Goal: Information Seeking & Learning: Find specific fact

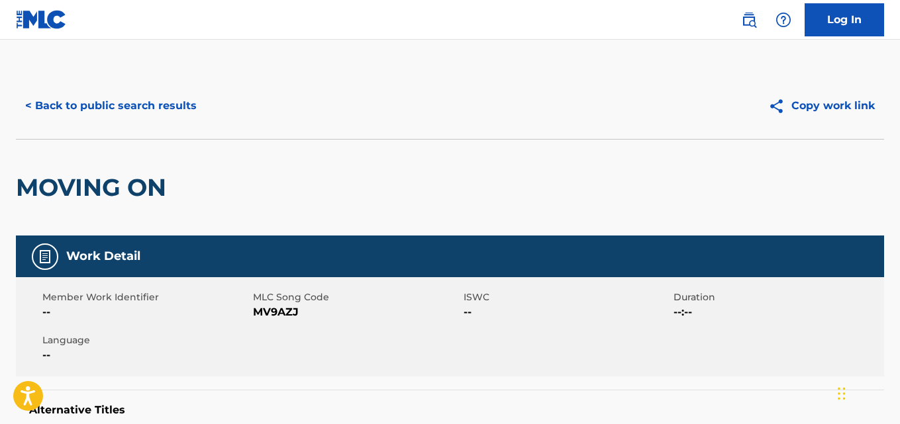
click at [153, 109] on button "< Back to public search results" at bounding box center [111, 105] width 190 height 33
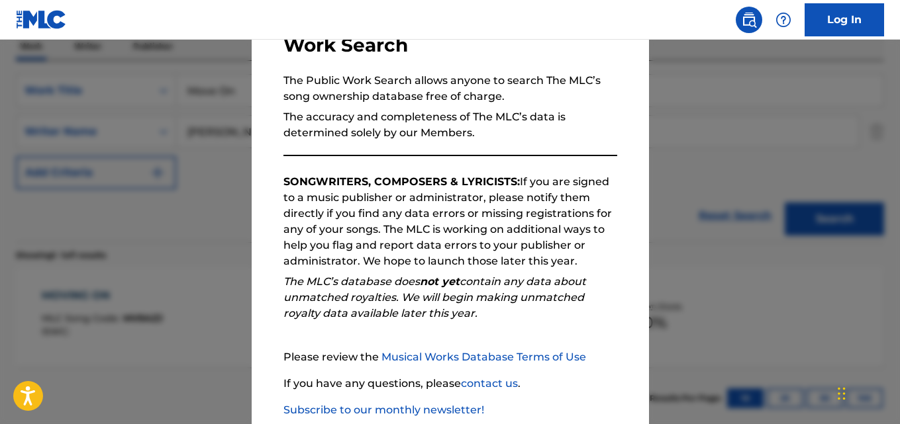
scroll to position [181, 0]
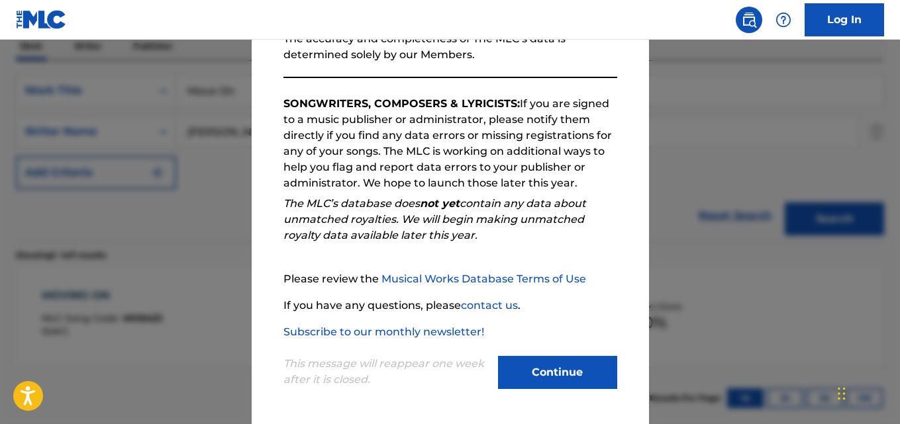
click at [508, 362] on button "Continue" at bounding box center [557, 372] width 119 height 33
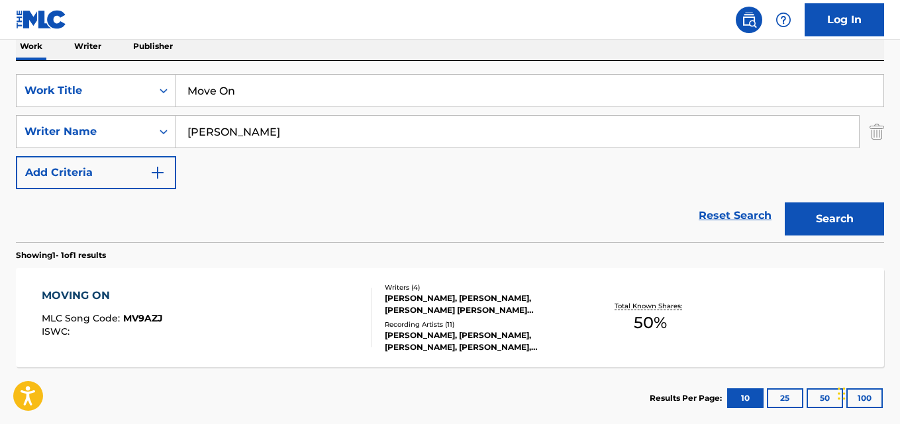
click at [693, 216] on link "Reset Search" at bounding box center [735, 215] width 86 height 29
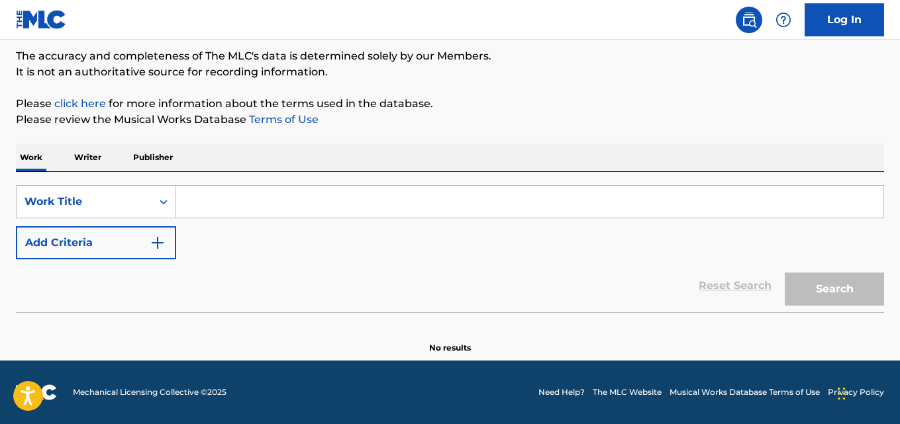
scroll to position [109, 0]
click at [667, 216] on input "Search Form" at bounding box center [529, 202] width 707 height 32
click at [665, 230] on div "SearchWithCriteria14a66873-ea5d-4cc2-8a46-15db44a3ada7 Work Title Add Criteria" at bounding box center [450, 222] width 868 height 74
click at [575, 279] on div "Reset Search Search" at bounding box center [450, 286] width 868 height 53
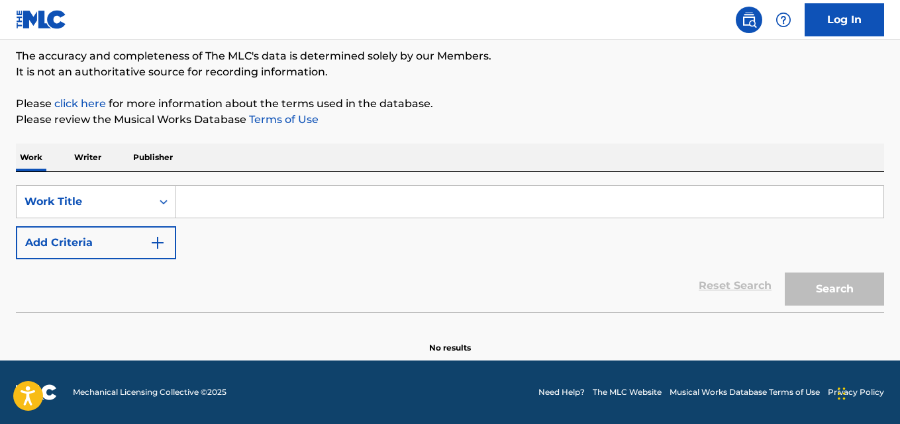
click at [567, 273] on div "Reset Search Search" at bounding box center [450, 286] width 868 height 53
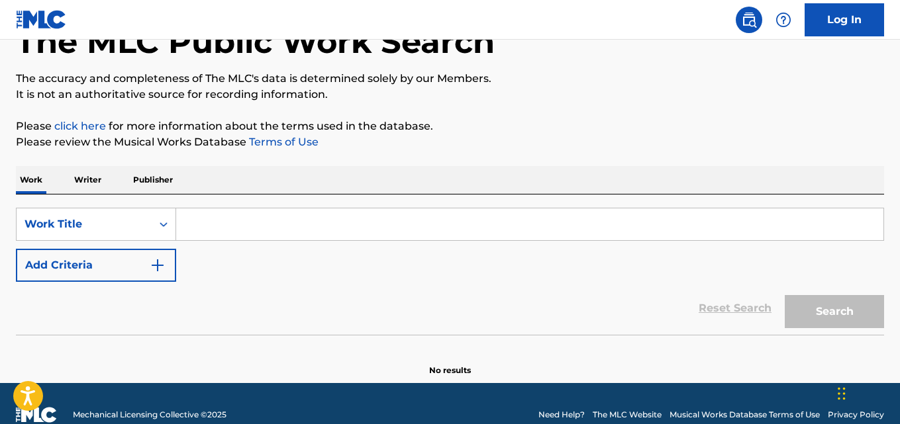
scroll to position [83, 0]
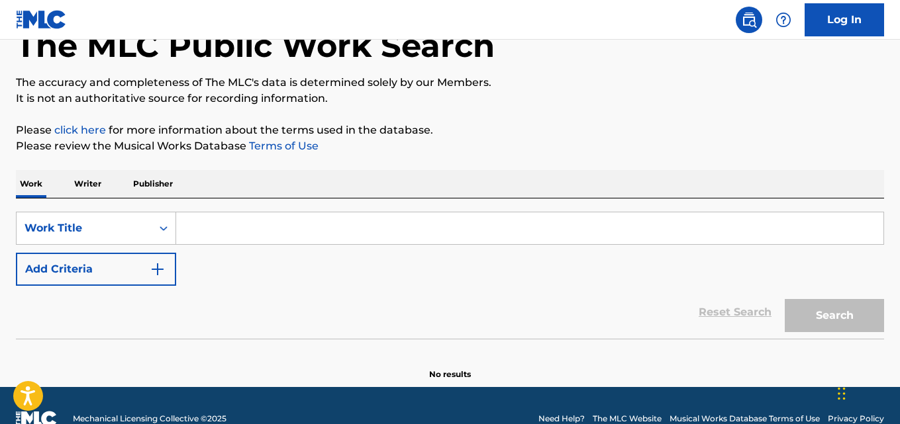
click at [567, 273] on div "SearchWithCriteria14a66873-ea5d-4cc2-8a46-15db44a3ada7 Work Title Add Criteria" at bounding box center [450, 249] width 868 height 74
click at [283, 240] on input "Search Form" at bounding box center [529, 229] width 707 height 32
paste input "Love Me, Leave Me"
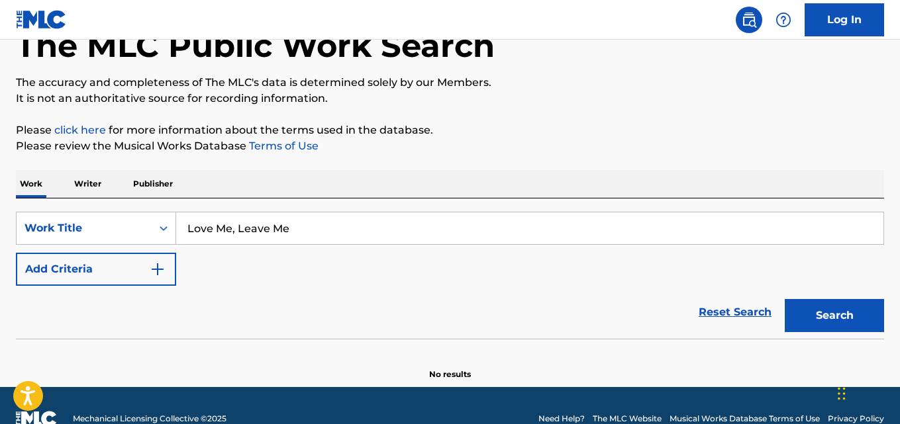
type input "Love Me, Leave Me"
click at [115, 272] on button "Add Criteria" at bounding box center [96, 269] width 160 height 33
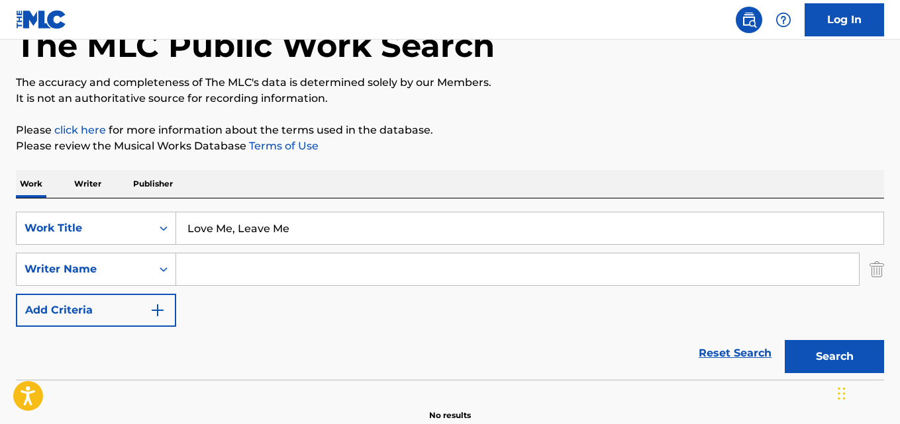
click at [295, 263] on input "Search Form" at bounding box center [517, 270] width 683 height 32
paste input "[PERSON_NAME]"
click at [785, 340] on button "Search" at bounding box center [834, 356] width 99 height 33
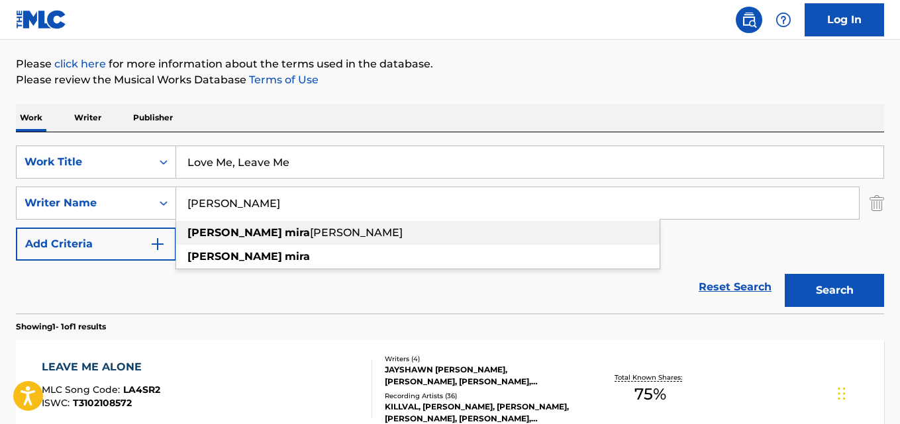
scroll to position [193, 0]
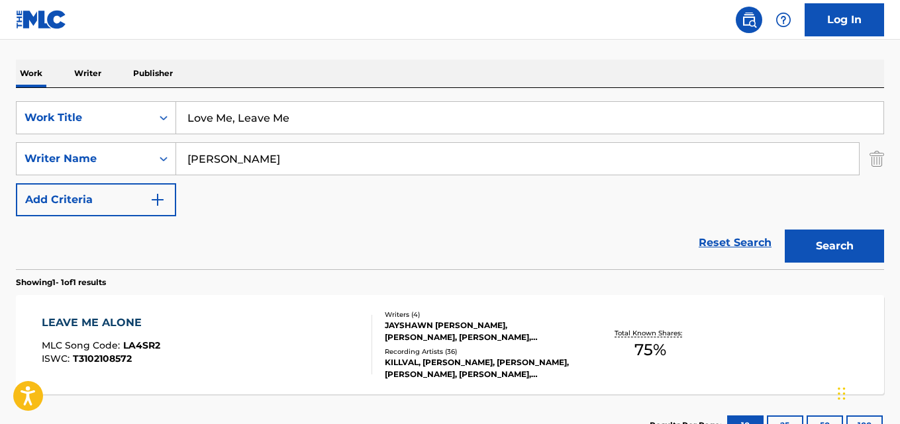
click at [124, 242] on div "Reset Search Search" at bounding box center [450, 242] width 868 height 53
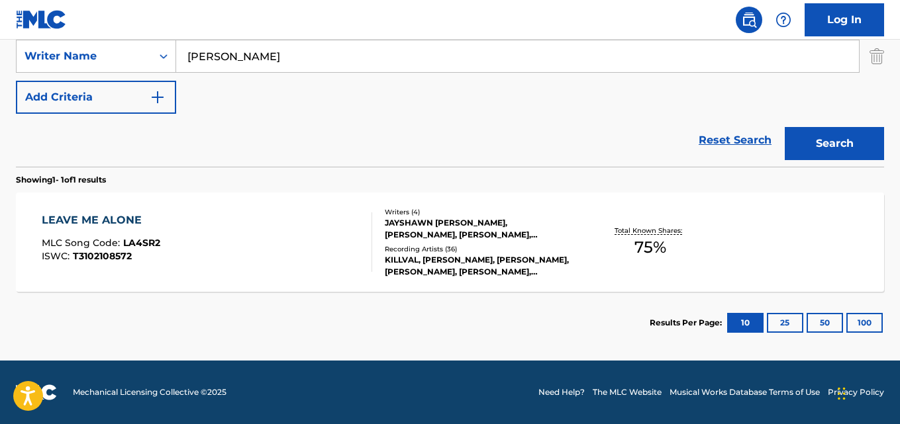
scroll to position [185, 0]
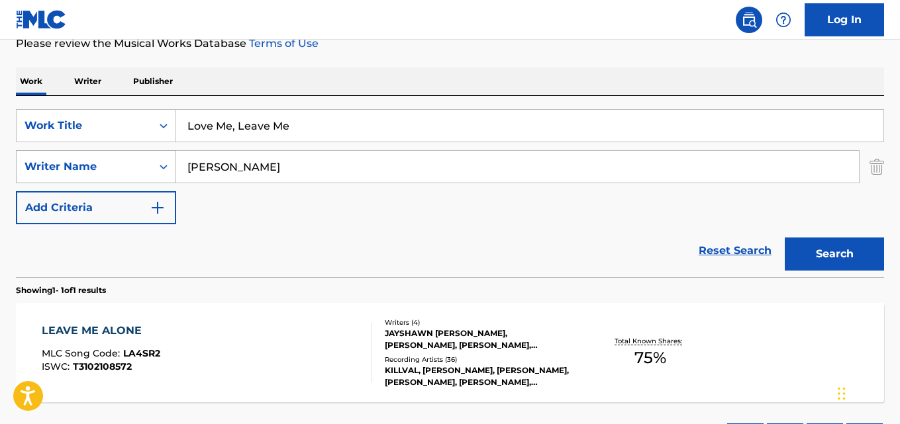
drag, startPoint x: 297, startPoint y: 162, endPoint x: 134, endPoint y: 163, distance: 162.2
click at [134, 163] on div "SearchWithCriteria9eed37d5-9722-42df-93dc-1b45b3e59c36 Writer Name [PERSON_NAME]" at bounding box center [450, 166] width 868 height 33
paste input "[PERSON_NAME]"
click at [785, 238] on button "Search" at bounding box center [834, 254] width 99 height 33
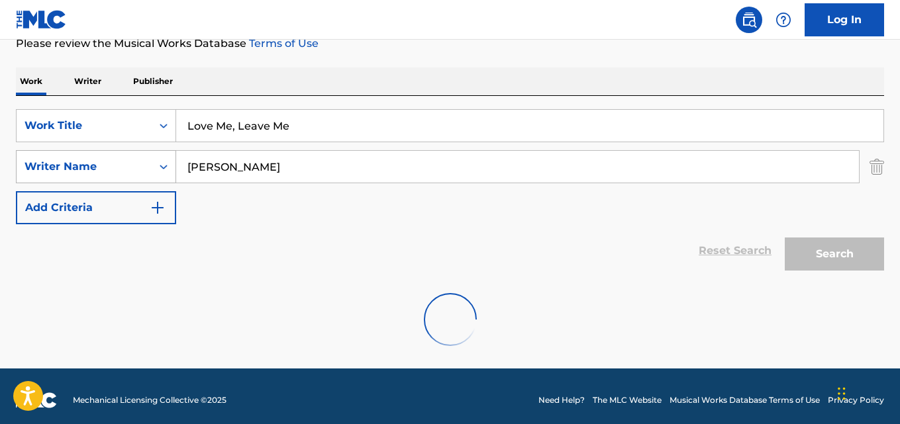
scroll to position [150, 0]
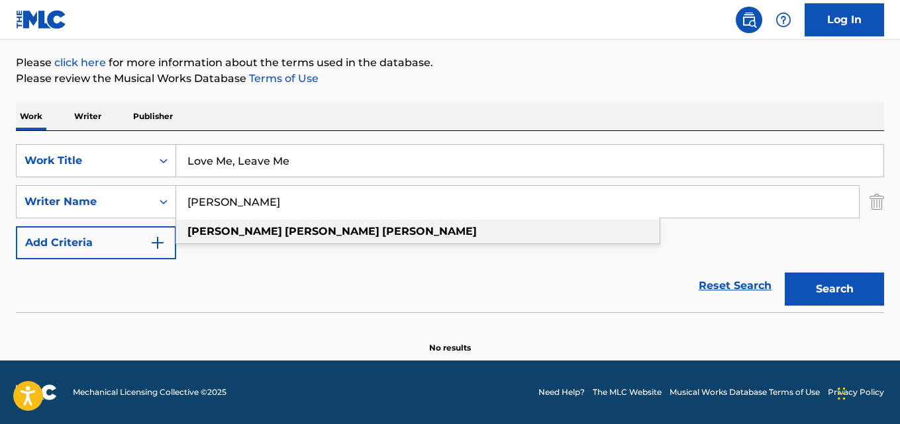
click at [285, 234] on strong "[PERSON_NAME]" at bounding box center [332, 231] width 95 height 13
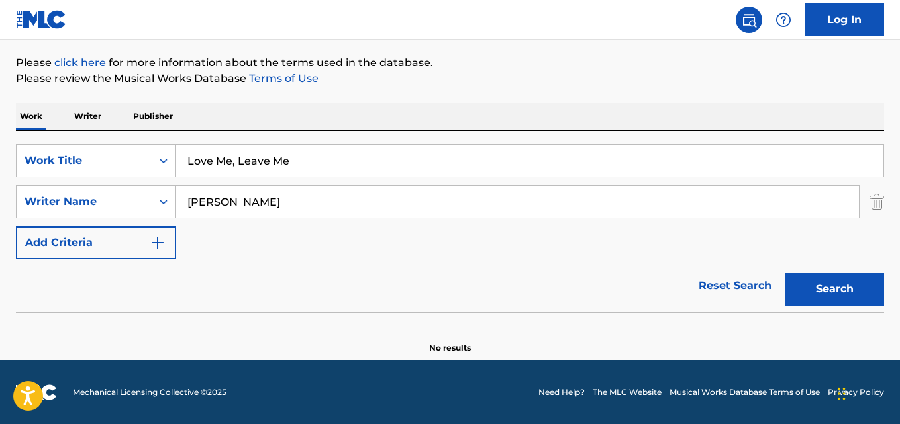
click at [785, 273] on button "Search" at bounding box center [834, 289] width 99 height 33
drag, startPoint x: 354, startPoint y: 185, endPoint x: 275, endPoint y: 203, distance: 80.1
click at [275, 203] on div "SearchWithCriteria14a66873-ea5d-4cc2-8a46-15db44a3ada7 Work Title Love Me, Leav…" at bounding box center [450, 201] width 868 height 115
drag, startPoint x: 475, startPoint y: 189, endPoint x: 74, endPoint y: 205, distance: 401.5
click at [74, 205] on div "SearchWithCriteria9eed37d5-9722-42df-93dc-1b45b3e59c36 Writer Name [PERSON_NAME]" at bounding box center [450, 201] width 868 height 33
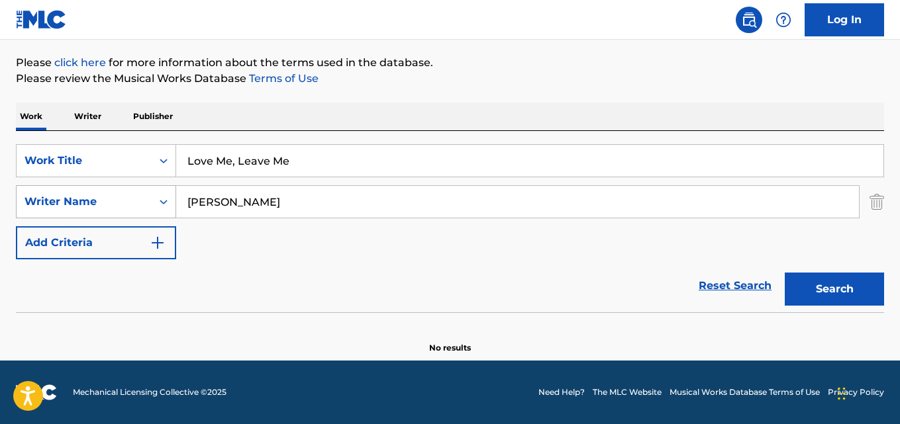
paste input "[PERSON_NAME]"
type input "[PERSON_NAME]"
click at [785, 273] on button "Search" at bounding box center [834, 289] width 99 height 33
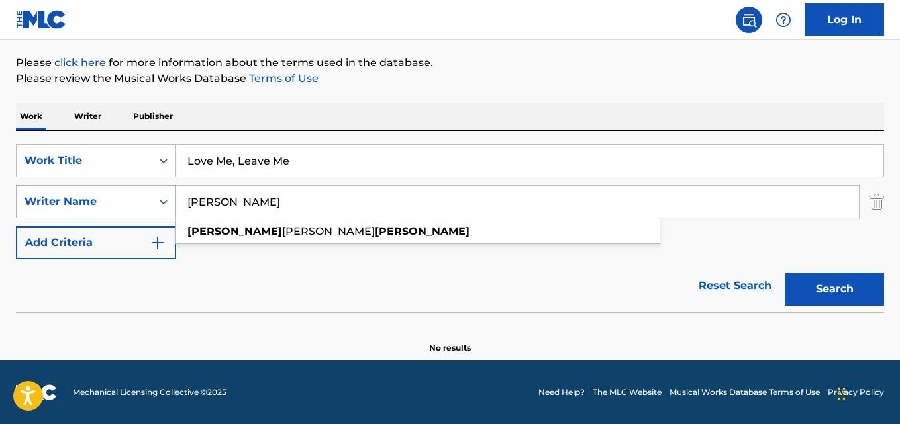
drag, startPoint x: 299, startPoint y: 201, endPoint x: 40, endPoint y: 193, distance: 259.6
click at [40, 193] on div "SearchWithCriteria9eed37d5-9722-42df-93dc-1b45b3e59c36 Writer Name [PERSON_NAME…" at bounding box center [450, 201] width 868 height 33
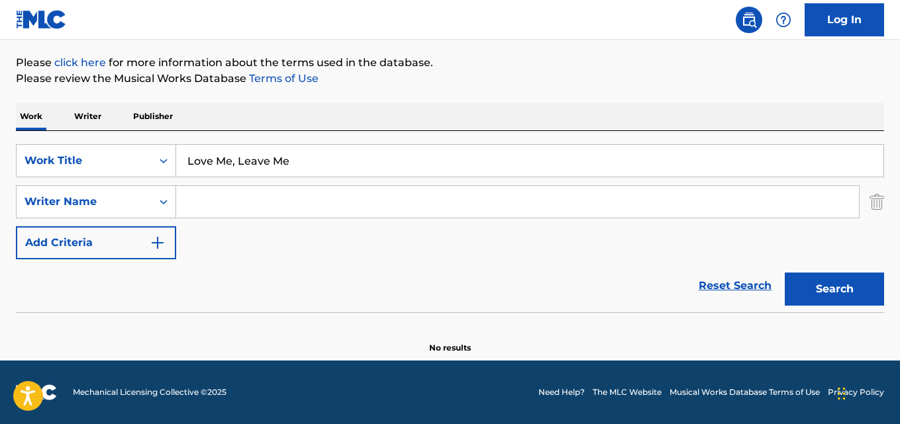
click at [785, 273] on button "Search" at bounding box center [834, 289] width 99 height 33
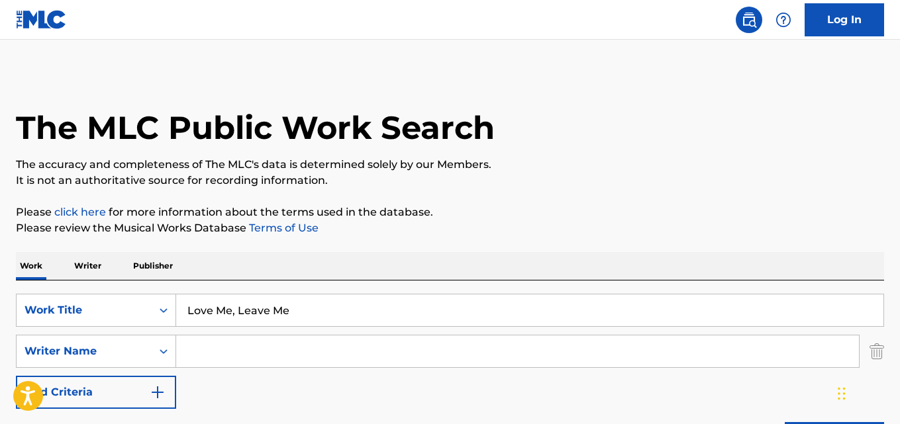
scroll to position [0, 0]
drag, startPoint x: 302, startPoint y: 322, endPoint x: 179, endPoint y: 326, distance: 122.5
click at [179, 326] on input "Love Me, Leave Me" at bounding box center [529, 311] width 707 height 32
paste input "Overlooked"
type input "Overlooked"
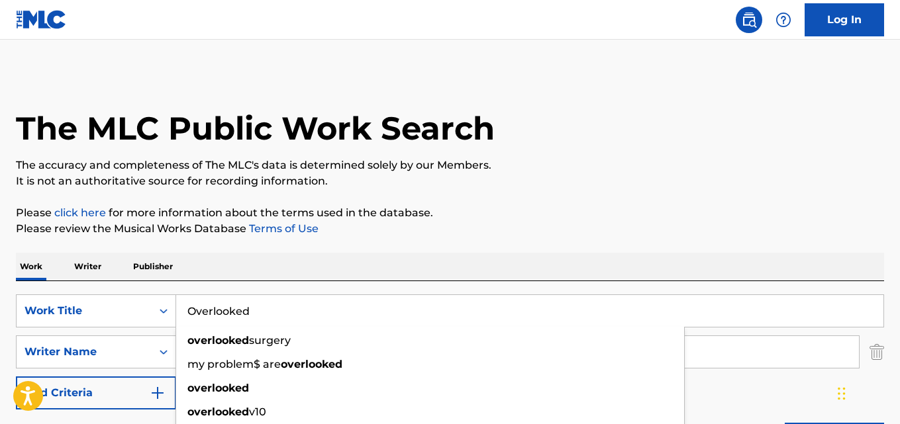
click at [273, 260] on div "Work Writer Publisher" at bounding box center [450, 267] width 868 height 28
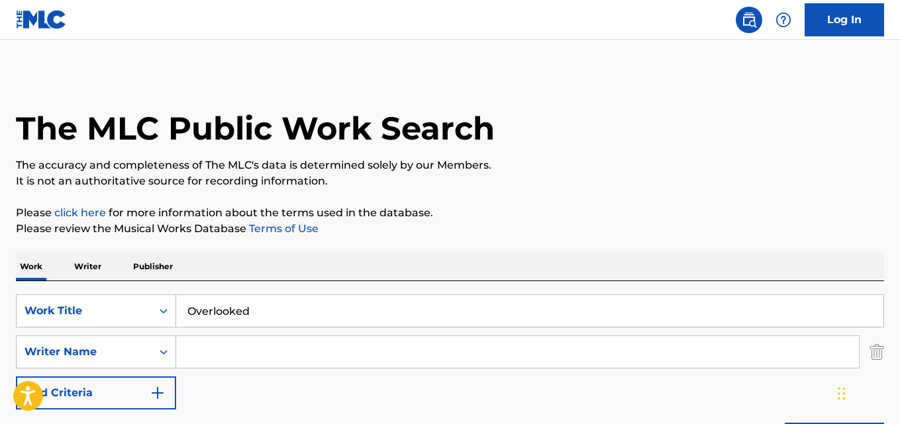
scroll to position [111, 0]
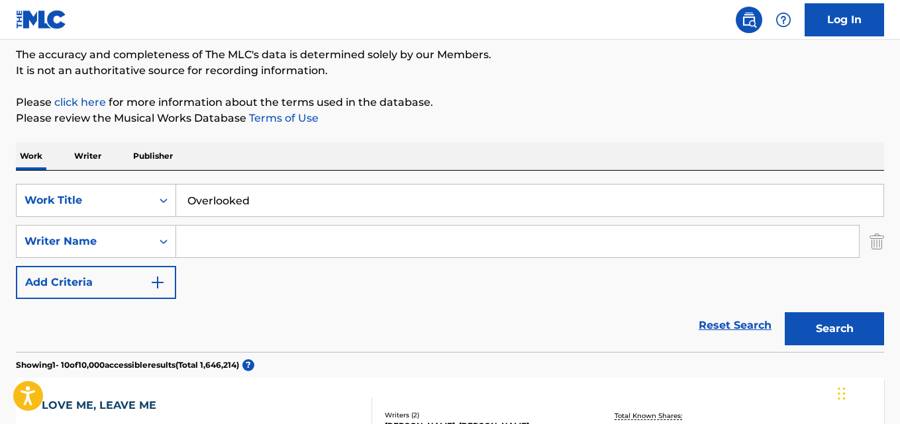
click at [241, 236] on input "Search Form" at bounding box center [517, 242] width 683 height 32
paste input "[PERSON_NAME]"
click at [785, 312] on button "Search" at bounding box center [834, 328] width 99 height 33
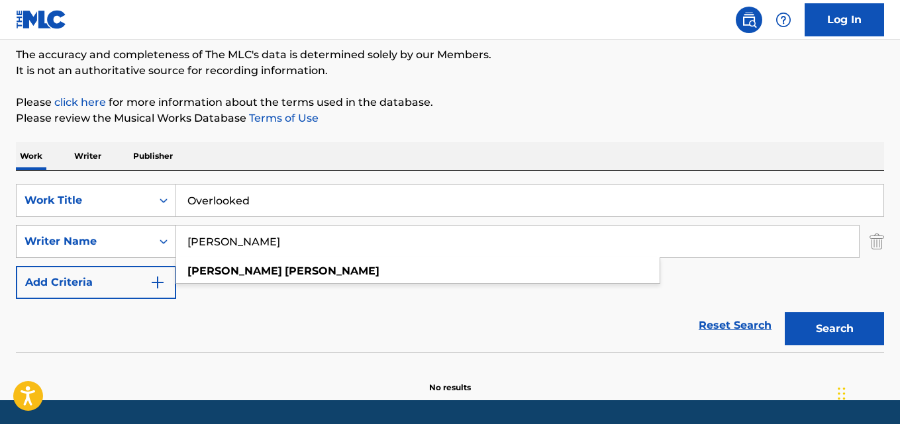
drag, startPoint x: 223, startPoint y: 243, endPoint x: 137, endPoint y: 242, distance: 86.1
click at [137, 242] on div "SearchWithCriteria9eed37d5-9722-42df-93dc-1b45b3e59c36 Writer Name [PERSON_NAME…" at bounding box center [450, 241] width 868 height 33
type input "[PERSON_NAME]"
click at [785, 312] on button "Search" at bounding box center [834, 328] width 99 height 33
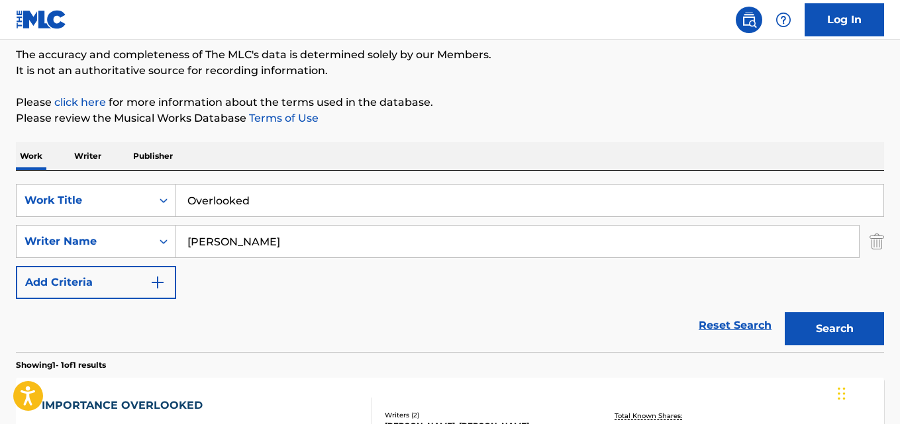
click at [338, 166] on div "Work Writer Publisher" at bounding box center [450, 156] width 868 height 28
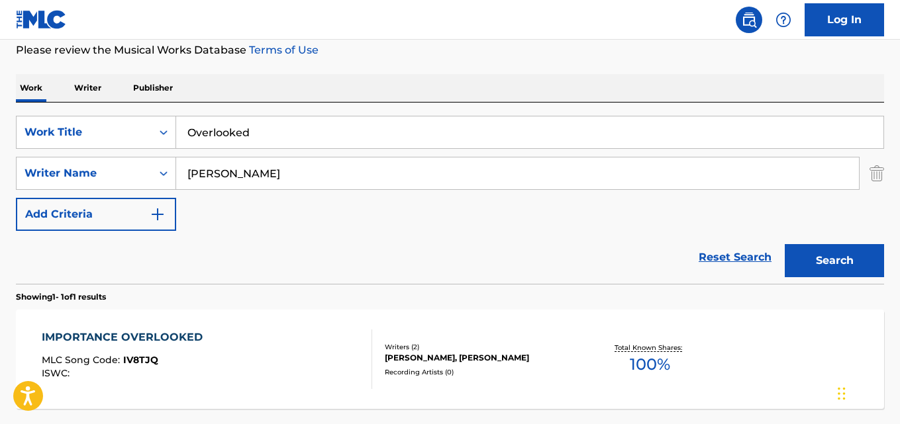
scroll to position [220, 0]
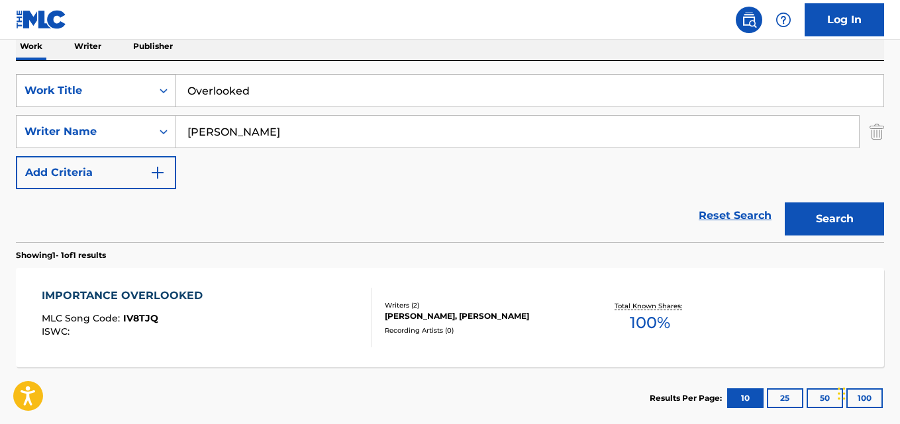
drag, startPoint x: 330, startPoint y: 84, endPoint x: 137, endPoint y: 97, distance: 193.8
click at [137, 97] on div "SearchWithCriteria14a66873-ea5d-4cc2-8a46-15db44a3ada7 Work Title Overlooked" at bounding box center [450, 90] width 868 height 33
paste input "Lost Time"
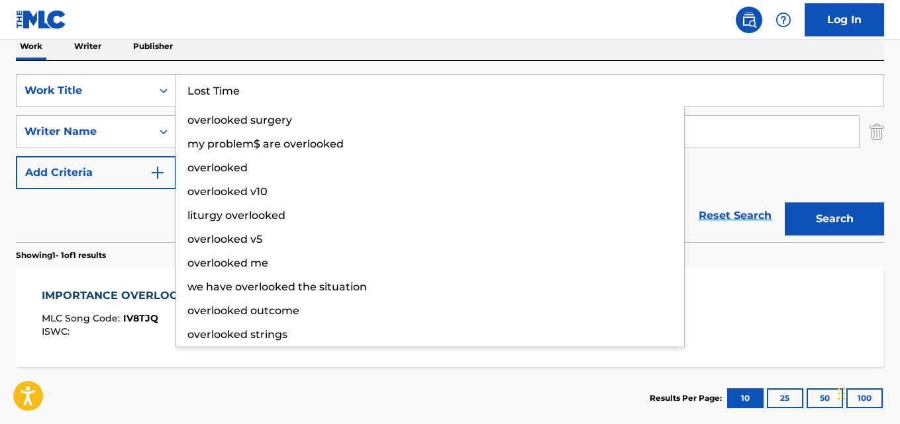
type input "Lost Time"
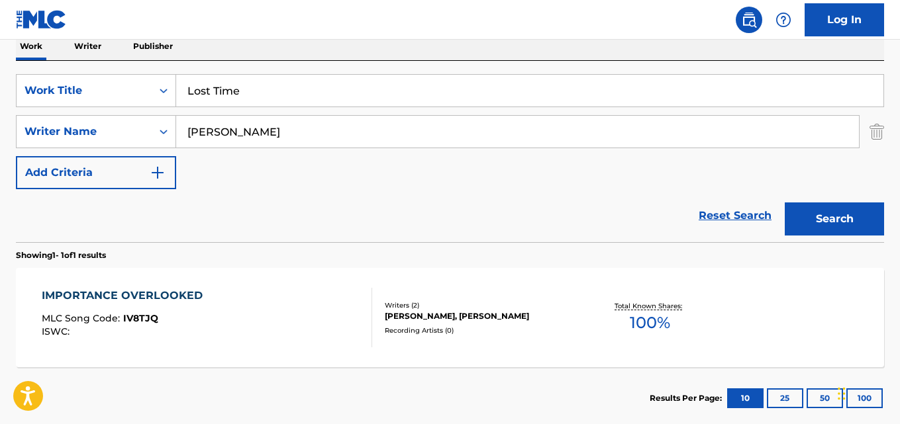
click at [117, 218] on div "Reset Search Search" at bounding box center [450, 215] width 868 height 53
drag, startPoint x: 322, startPoint y: 127, endPoint x: 102, endPoint y: 131, distance: 220.5
click at [102, 131] on div "SearchWithCriteria9eed37d5-9722-42df-93dc-1b45b3e59c36 Writer Name [PERSON_NAME]" at bounding box center [450, 131] width 868 height 33
paste input "[PERSON_NAME]"
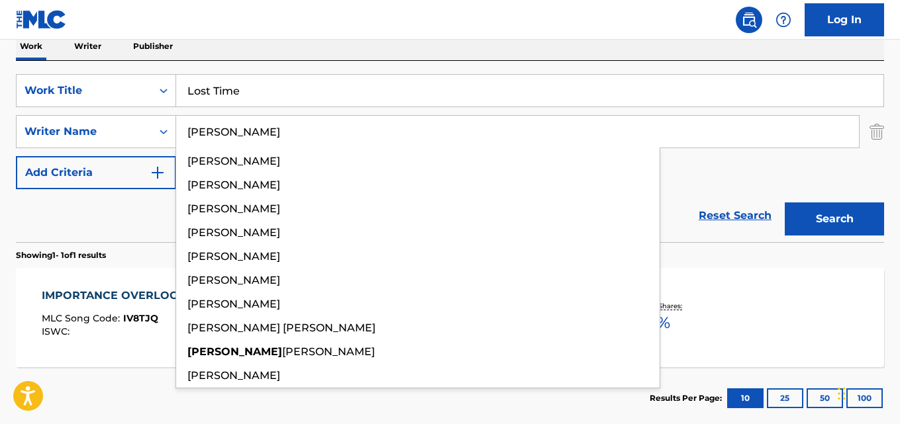
click at [859, 213] on button "Search" at bounding box center [834, 219] width 99 height 33
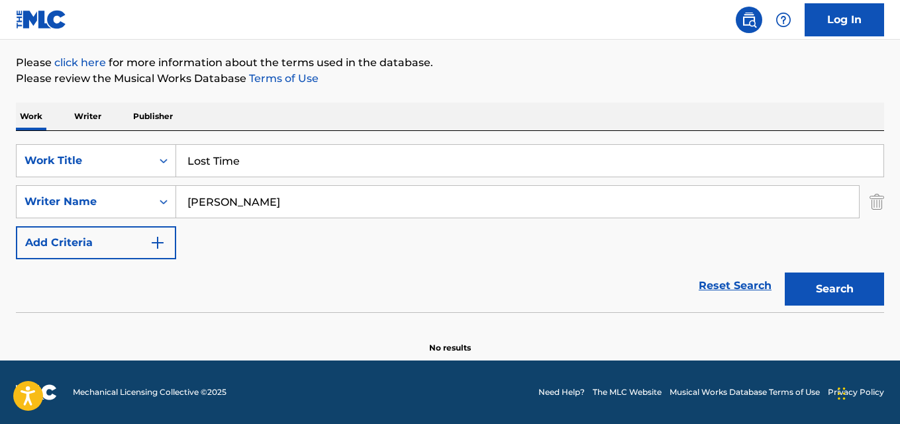
scroll to position [150, 0]
drag, startPoint x: 275, startPoint y: 197, endPoint x: 28, endPoint y: 202, distance: 247.7
click at [28, 202] on div "SearchWithCriteria9eed37d5-9722-42df-93dc-1b45b3e59c36 Writer Name [PERSON_NAME]" at bounding box center [450, 201] width 868 height 33
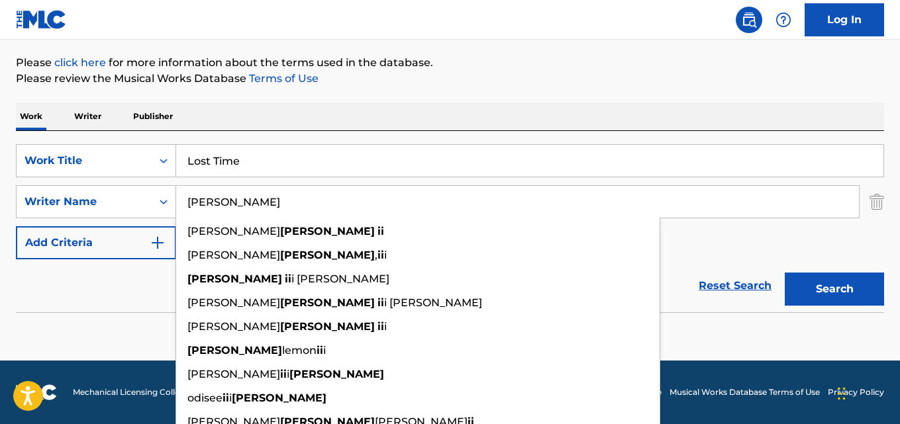
drag, startPoint x: 234, startPoint y: 192, endPoint x: 294, endPoint y: 192, distance: 59.6
click at [294, 192] on input "[PERSON_NAME]" at bounding box center [517, 202] width 683 height 32
click at [785, 273] on button "Search" at bounding box center [834, 289] width 99 height 33
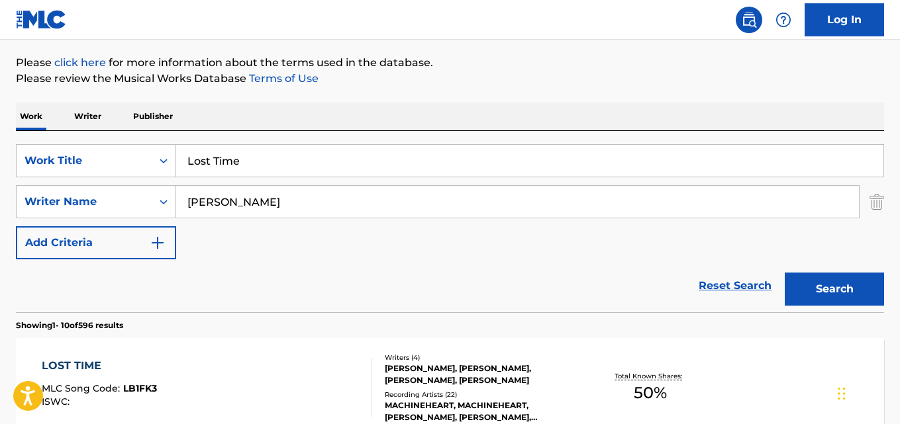
click at [142, 289] on div "Reset Search Search" at bounding box center [450, 286] width 868 height 53
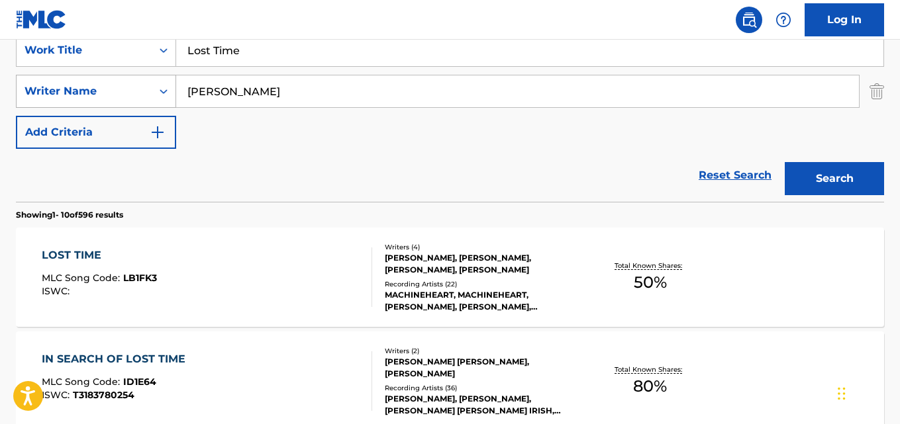
drag, startPoint x: 257, startPoint y: 97, endPoint x: 138, endPoint y: 104, distance: 119.4
click at [138, 104] on div "SearchWithCriteria9eed37d5-9722-42df-93dc-1b45b3e59c36 Writer Name [PERSON_NAME]" at bounding box center [450, 91] width 868 height 33
paste input "Mira"
type input "Mira"
click at [785, 162] on button "Search" at bounding box center [834, 178] width 99 height 33
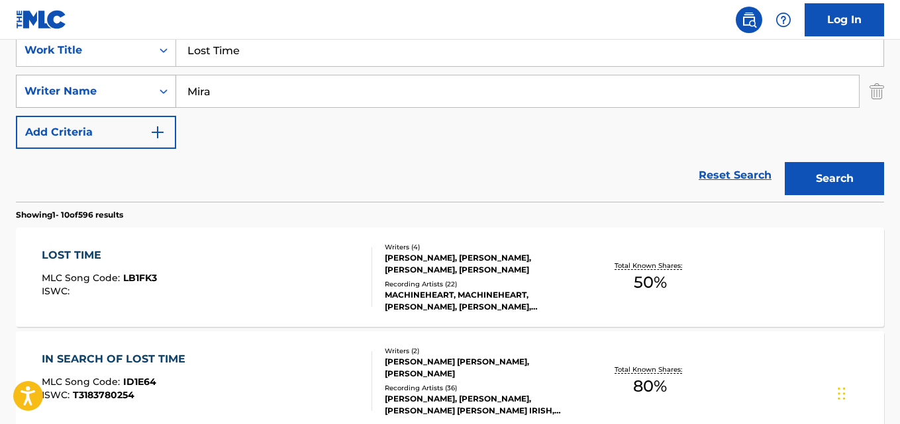
scroll to position [193, 0]
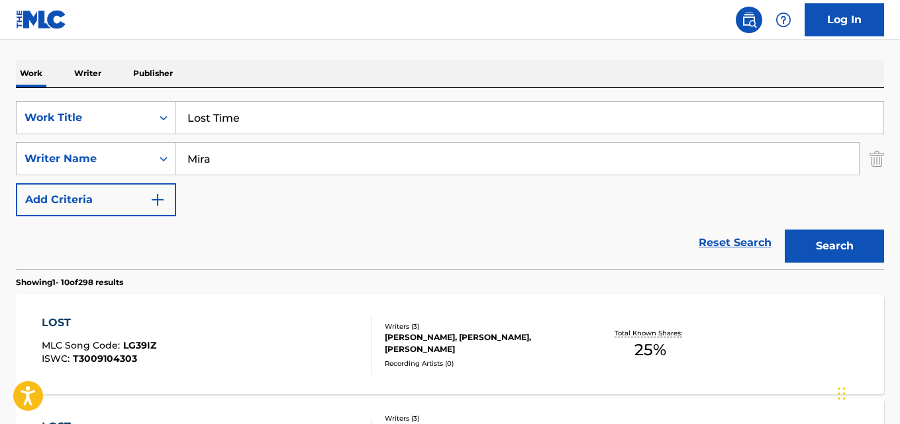
click at [314, 80] on div "Work Writer Publisher" at bounding box center [450, 74] width 868 height 28
click at [436, 237] on div "Reset Search Search" at bounding box center [450, 242] width 868 height 53
click at [728, 243] on link "Reset Search" at bounding box center [735, 242] width 86 height 29
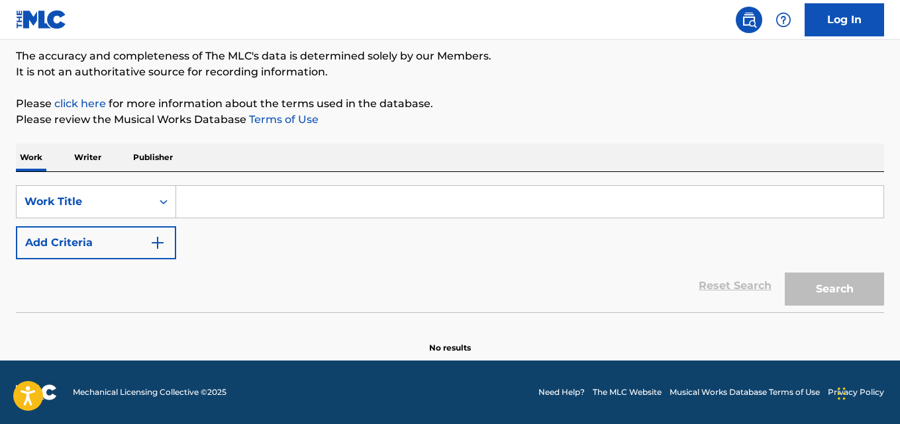
click at [271, 207] on input "Search Form" at bounding box center [529, 202] width 707 height 32
paste input "Shadow Shine"
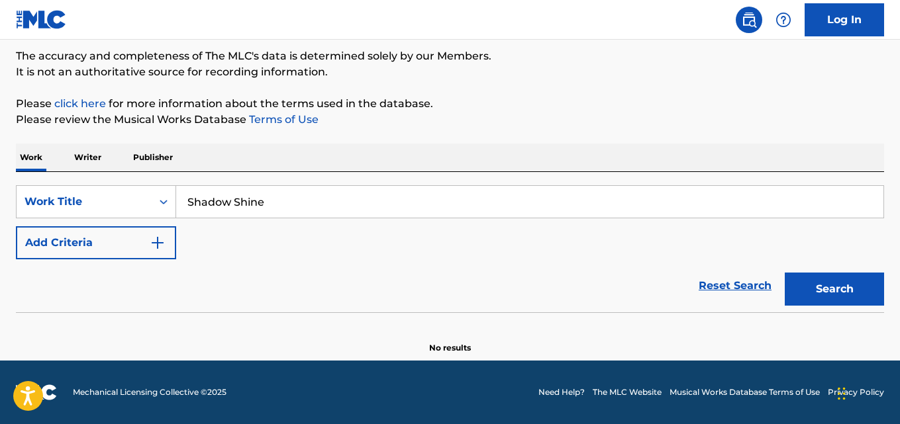
type input "Shadow Shine"
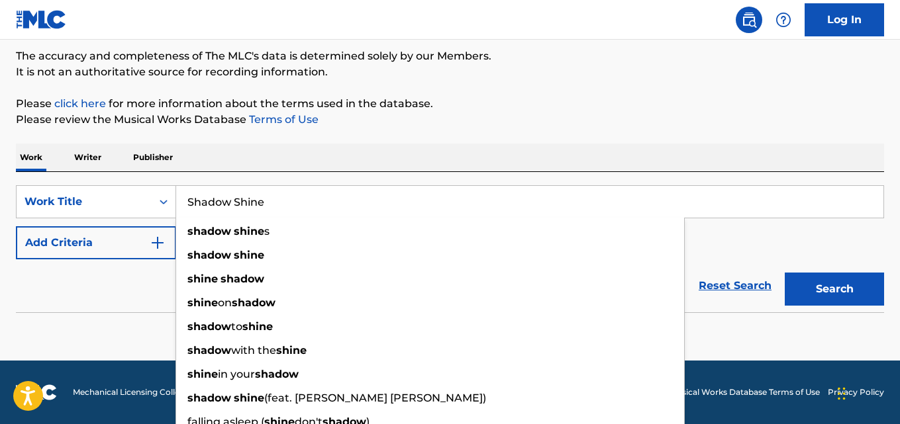
click at [508, 145] on div "Work Writer Publisher" at bounding box center [450, 158] width 868 height 28
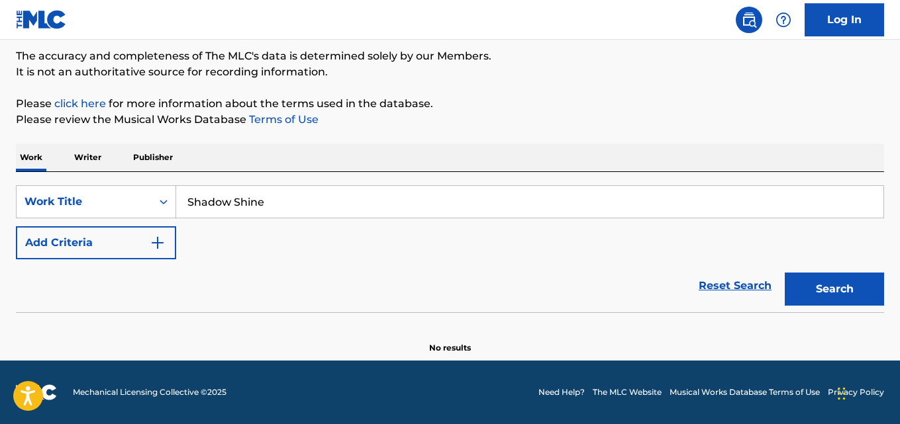
click at [103, 267] on div "Reset Search Search" at bounding box center [450, 286] width 868 height 53
click at [97, 259] on button "Add Criteria" at bounding box center [96, 242] width 160 height 33
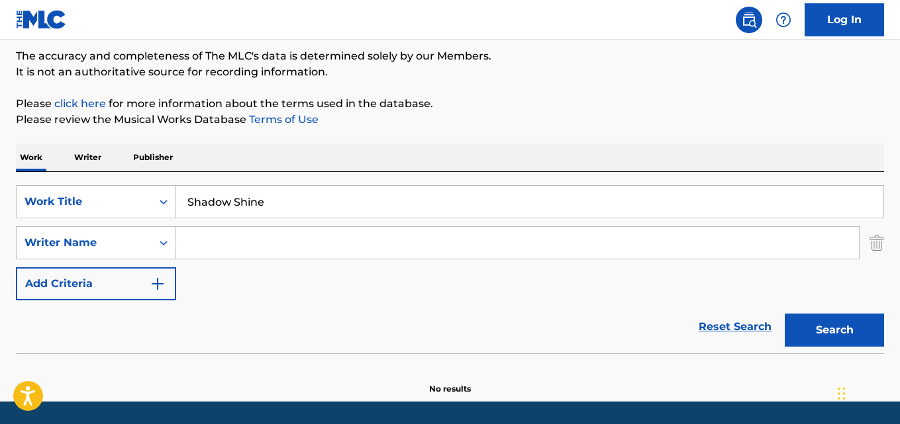
click at [289, 247] on input "Search Form" at bounding box center [517, 243] width 683 height 32
paste input "[PERSON_NAME]"
click at [785, 314] on button "Search" at bounding box center [834, 330] width 99 height 33
drag, startPoint x: 299, startPoint y: 240, endPoint x: 58, endPoint y: 258, distance: 240.9
click at [58, 258] on div "SearchWithCriteria9eed37d5-9722-42df-93dc-1b45b3e59c36 Writer Name [PERSON_NAME]" at bounding box center [450, 242] width 868 height 33
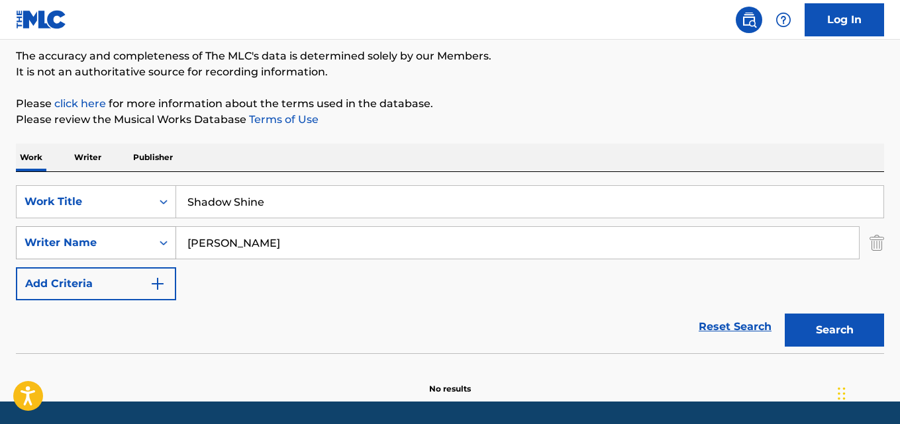
click at [785, 314] on button "Search" at bounding box center [834, 330] width 99 height 33
drag, startPoint x: 245, startPoint y: 247, endPoint x: 195, endPoint y: 248, distance: 49.7
click at [195, 248] on input "[PERSON_NAME]" at bounding box center [517, 243] width 683 height 32
paste input "[PERSON_NAME]"
drag, startPoint x: 307, startPoint y: 252, endPoint x: 162, endPoint y: 250, distance: 145.0
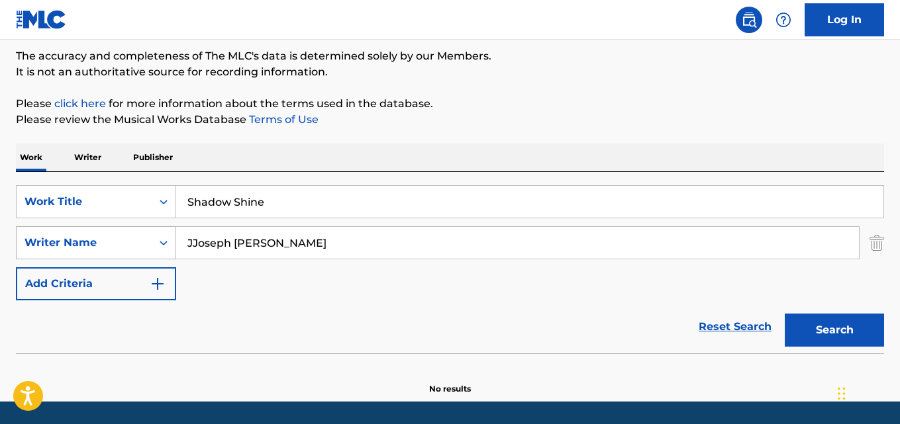
click at [162, 250] on div "SearchWithCriteria9eed37d5-9722-42df-93dc-1b45b3e59c36 Writer Name JJoseph [PER…" at bounding box center [450, 242] width 868 height 33
paste input "Search Form"
click at [785, 314] on button "Search" at bounding box center [834, 330] width 99 height 33
drag, startPoint x: 281, startPoint y: 242, endPoint x: 150, endPoint y: 243, distance: 131.8
click at [150, 243] on div "SearchWithCriteria9eed37d5-9722-42df-93dc-1b45b3e59c36 Writer Name [PERSON_NAME]" at bounding box center [450, 242] width 868 height 33
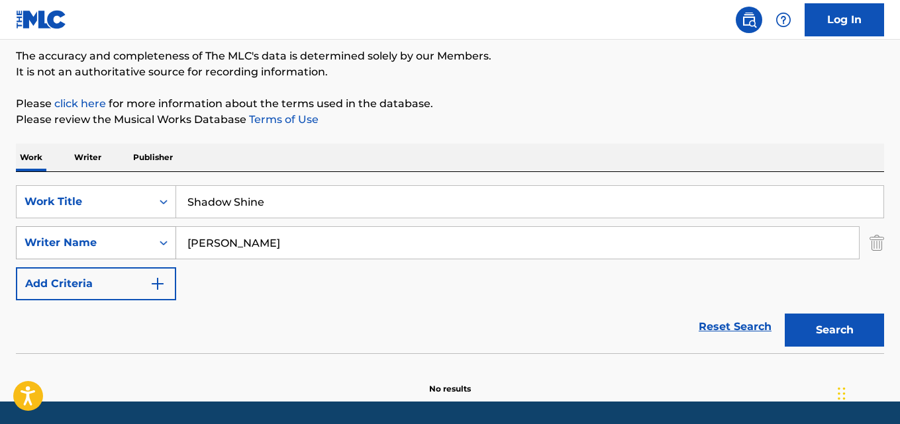
paste input "[PERSON_NAME]"
type input "[PERSON_NAME]"
click at [785, 314] on button "Search" at bounding box center [834, 330] width 99 height 33
drag, startPoint x: 144, startPoint y: 203, endPoint x: 95, endPoint y: 211, distance: 49.0
click at [95, 211] on div "SearchWithCriteria14a66873-ea5d-4cc2-8a46-15db44a3ada7 Work Title Shadow Shine" at bounding box center [450, 201] width 868 height 33
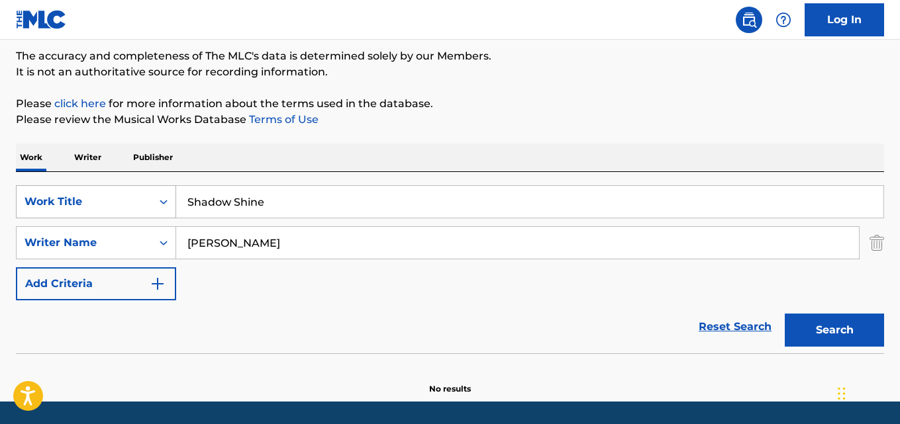
paste input "Resum"
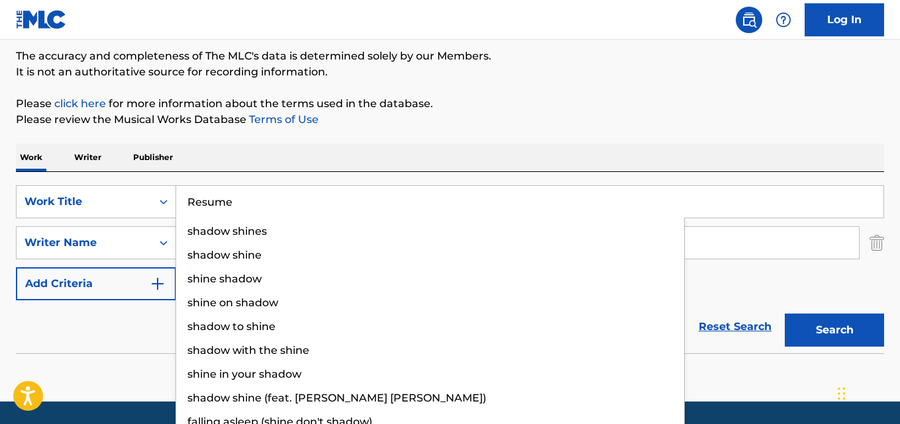
type input "Resume"
click at [794, 317] on button "Search" at bounding box center [834, 330] width 99 height 33
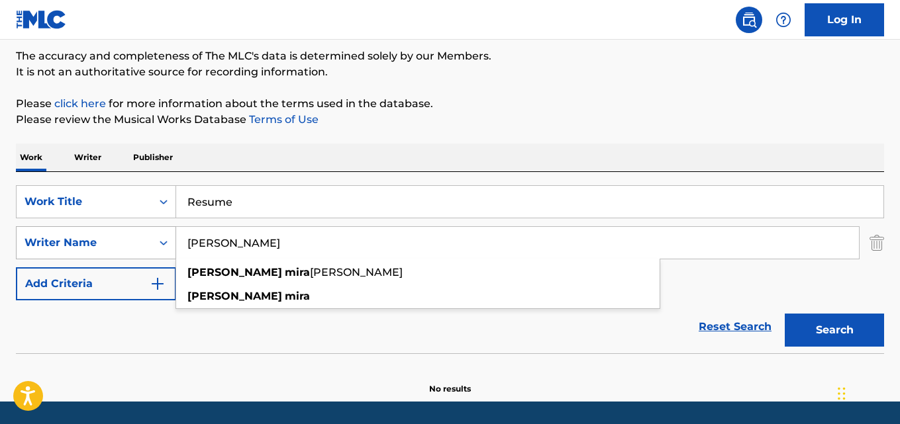
drag, startPoint x: 173, startPoint y: 250, endPoint x: 132, endPoint y: 255, distance: 42.0
click at [132, 255] on div "SearchWithCriteria9eed37d5-9722-42df-93dc-1b45b3e59c36 Writer Name [PERSON_NAME…" at bounding box center [450, 242] width 868 height 33
paste input "Resume"
click at [785, 314] on button "Search" at bounding box center [834, 330] width 99 height 33
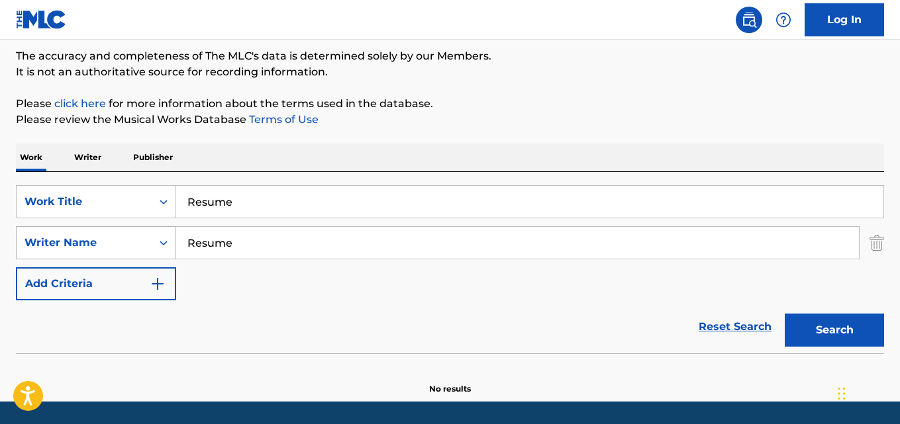
drag, startPoint x: 188, startPoint y: 240, endPoint x: 162, endPoint y: 240, distance: 25.8
click at [162, 240] on div "SearchWithCriteria9eed37d5-9722-42df-93dc-1b45b3e59c36 Writer Name Resume" at bounding box center [450, 242] width 868 height 33
paste input "[PERSON_NAME]"
type input "[PERSON_NAME]"
click at [785, 314] on button "Search" at bounding box center [834, 330] width 99 height 33
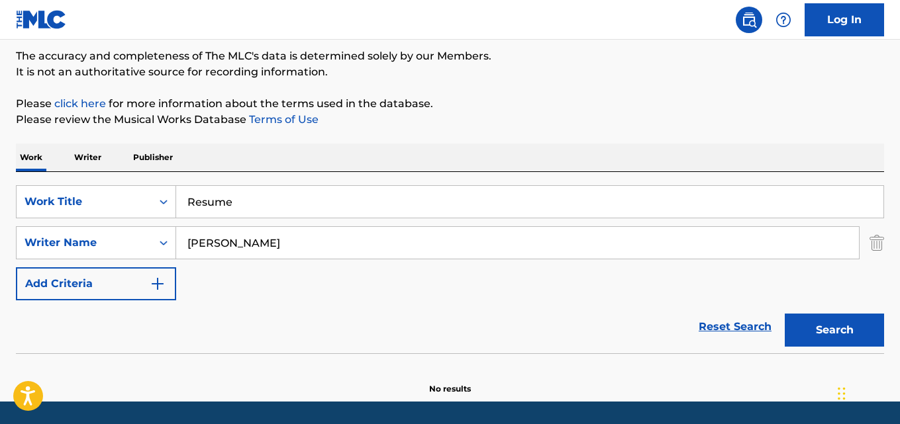
click at [817, 318] on button "Search" at bounding box center [834, 330] width 99 height 33
